Goal: Transaction & Acquisition: Purchase product/service

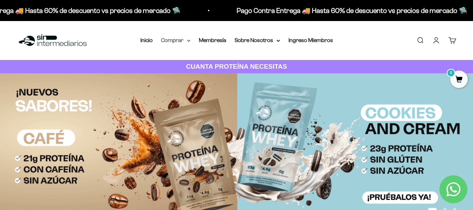
click at [182, 41] on summary "Comprar" at bounding box center [175, 40] width 29 height 9
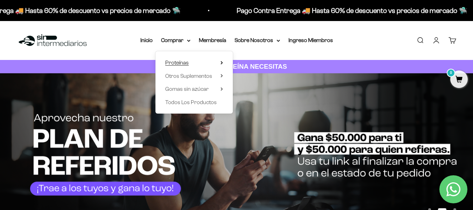
click at [202, 63] on summary "Proteínas" at bounding box center [194, 62] width 58 height 9
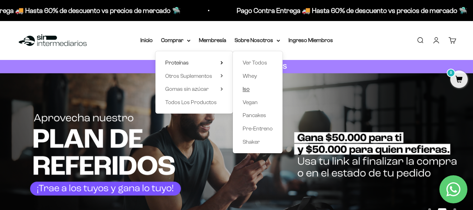
click at [254, 89] on link "Iso" at bounding box center [258, 88] width 30 height 9
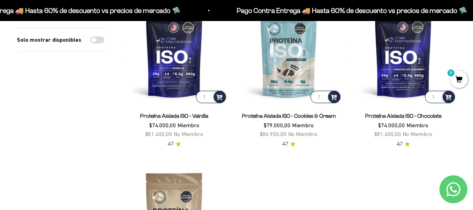
scroll to position [108, 0]
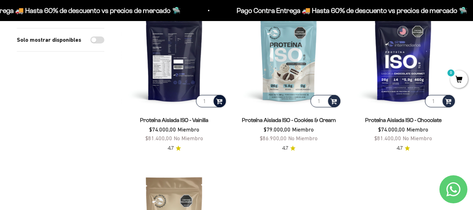
click at [220, 101] on span at bounding box center [219, 101] width 7 height 8
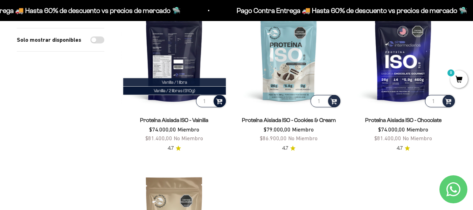
click at [206, 83] on li "Vanilla / 1 libra" at bounding box center [174, 82] width 103 height 8
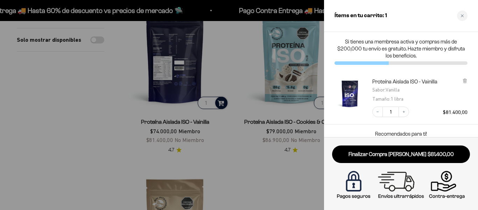
click at [92, 123] on div at bounding box center [239, 105] width 478 height 210
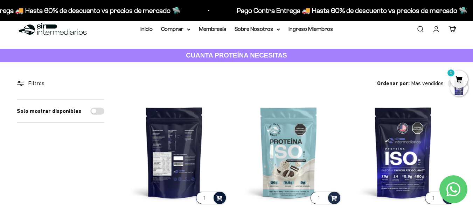
scroll to position [11, 0]
click at [435, 29] on link "Iniciar sesión" at bounding box center [436, 30] width 8 height 8
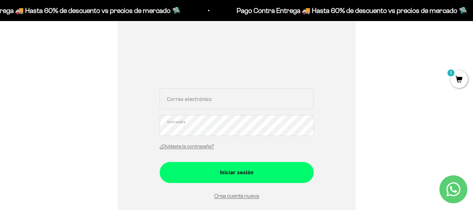
scroll to position [102, 0]
click at [225, 106] on input "Correo electrónico" at bounding box center [237, 98] width 154 height 21
type input "dianayflorez@gmail.com"
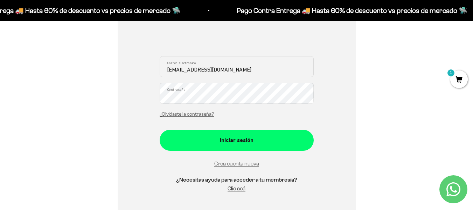
scroll to position [137, 0]
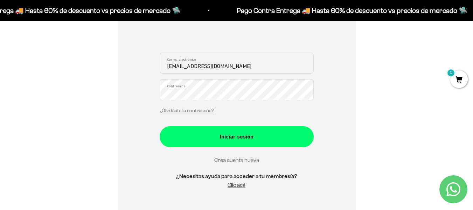
click at [235, 159] on link "Crea cuenta nueva" at bounding box center [236, 160] width 45 height 6
